Goal: Information Seeking & Learning: Learn about a topic

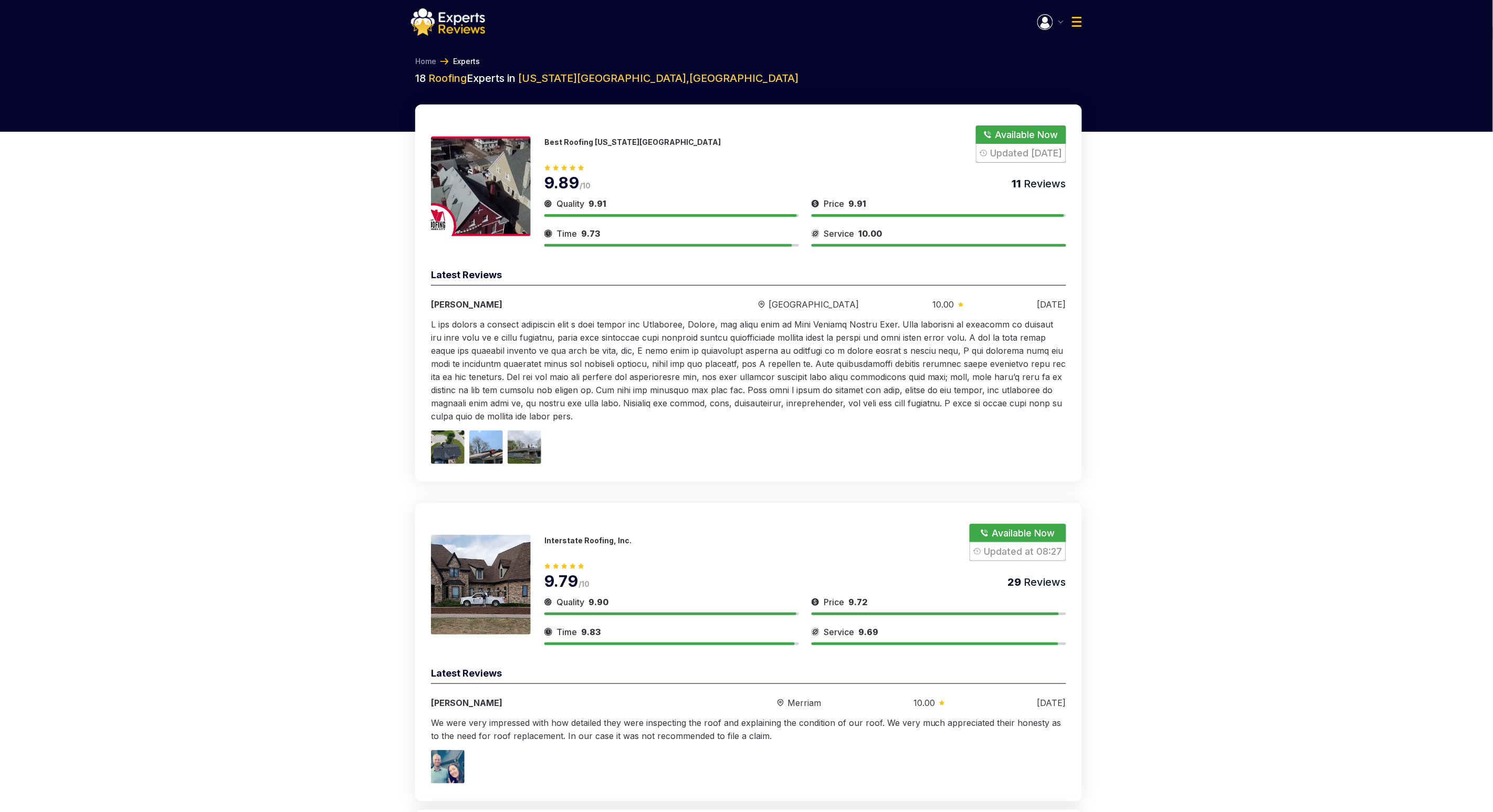
click at [468, 8] on img at bounding box center [448, 22] width 74 height 27
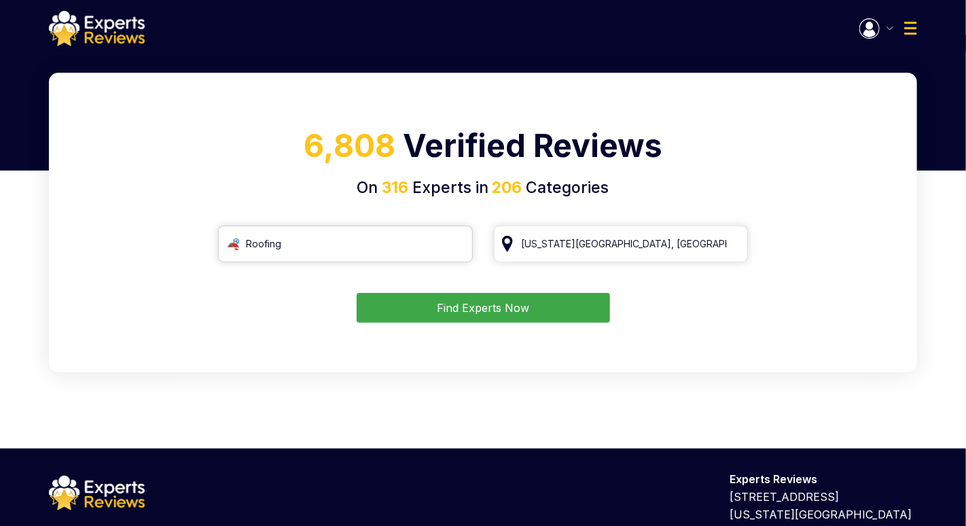
click at [391, 252] on input "Roofing" at bounding box center [345, 244] width 255 height 37
type input "к"
type input "r"
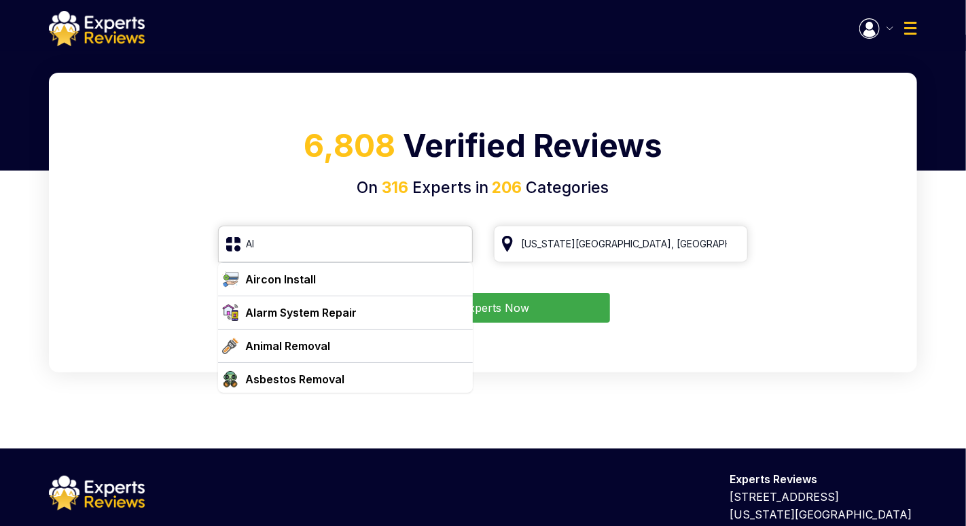
type input "A"
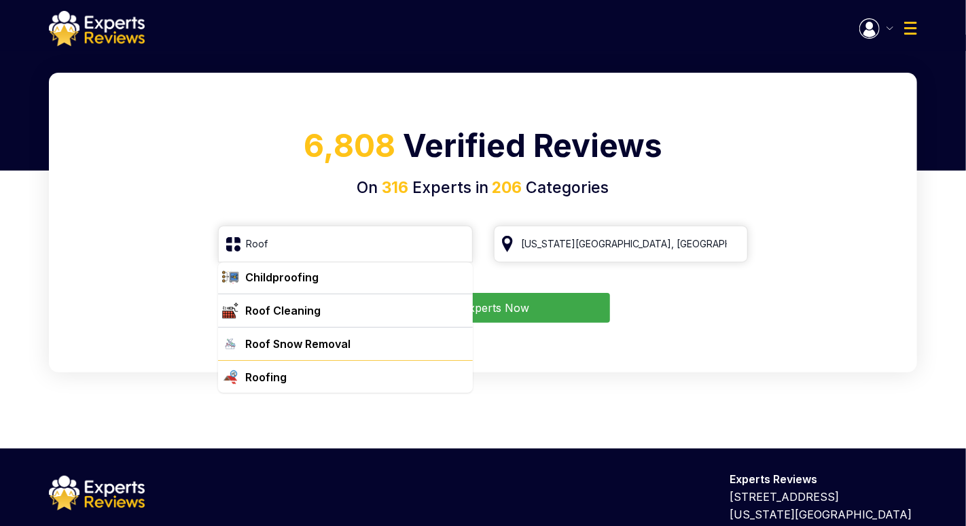
click at [326, 376] on div "Roofing" at bounding box center [354, 377] width 228 height 16
type input "Roofing"
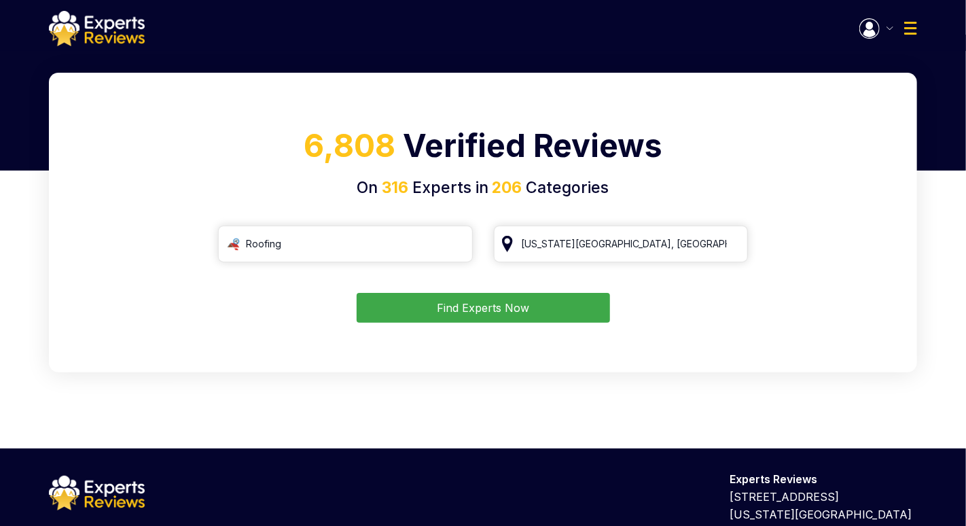
click at [517, 309] on button "Find Experts Now" at bounding box center [483, 308] width 253 height 30
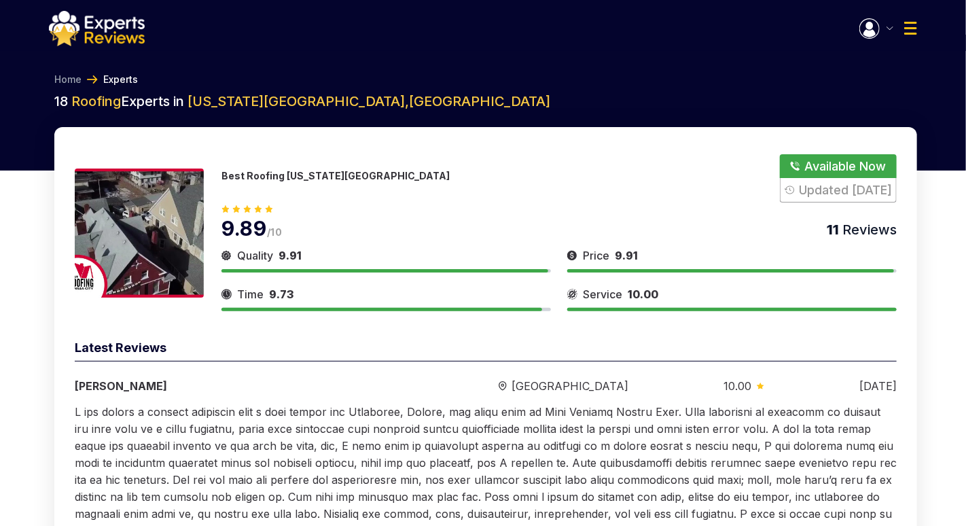
click at [72, 37] on img at bounding box center [97, 28] width 96 height 35
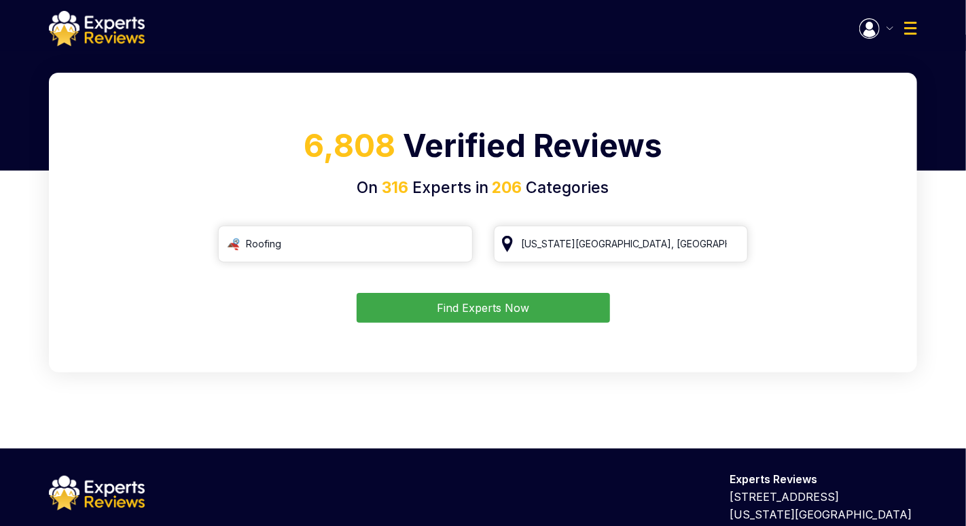
click at [16, 199] on div "6,808 Verified Reviews On 316 Experts in 206 Categories Roofing [US_STATE][GEOG…" at bounding box center [483, 261] width 966 height 376
